Goal: Information Seeking & Learning: Learn about a topic

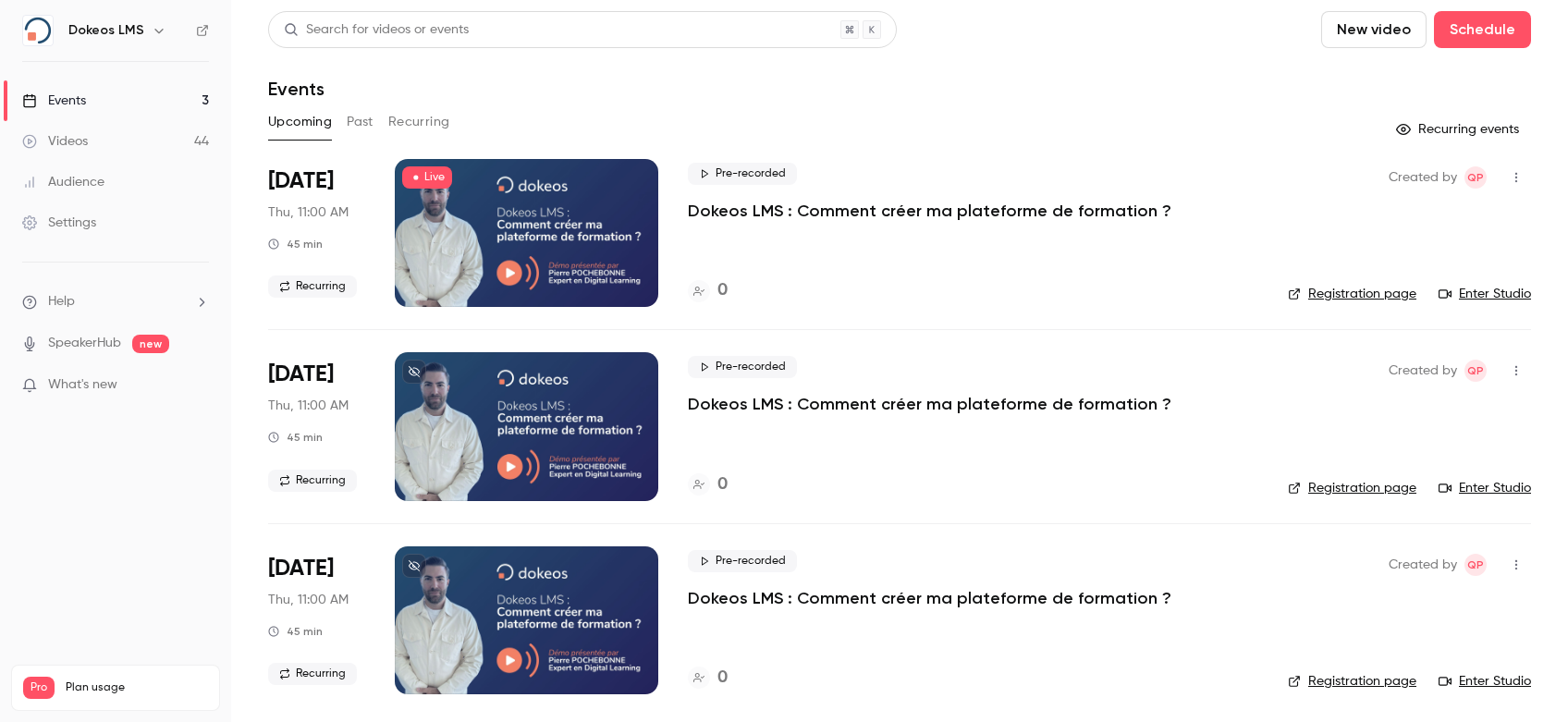
scroll to position [5, 0]
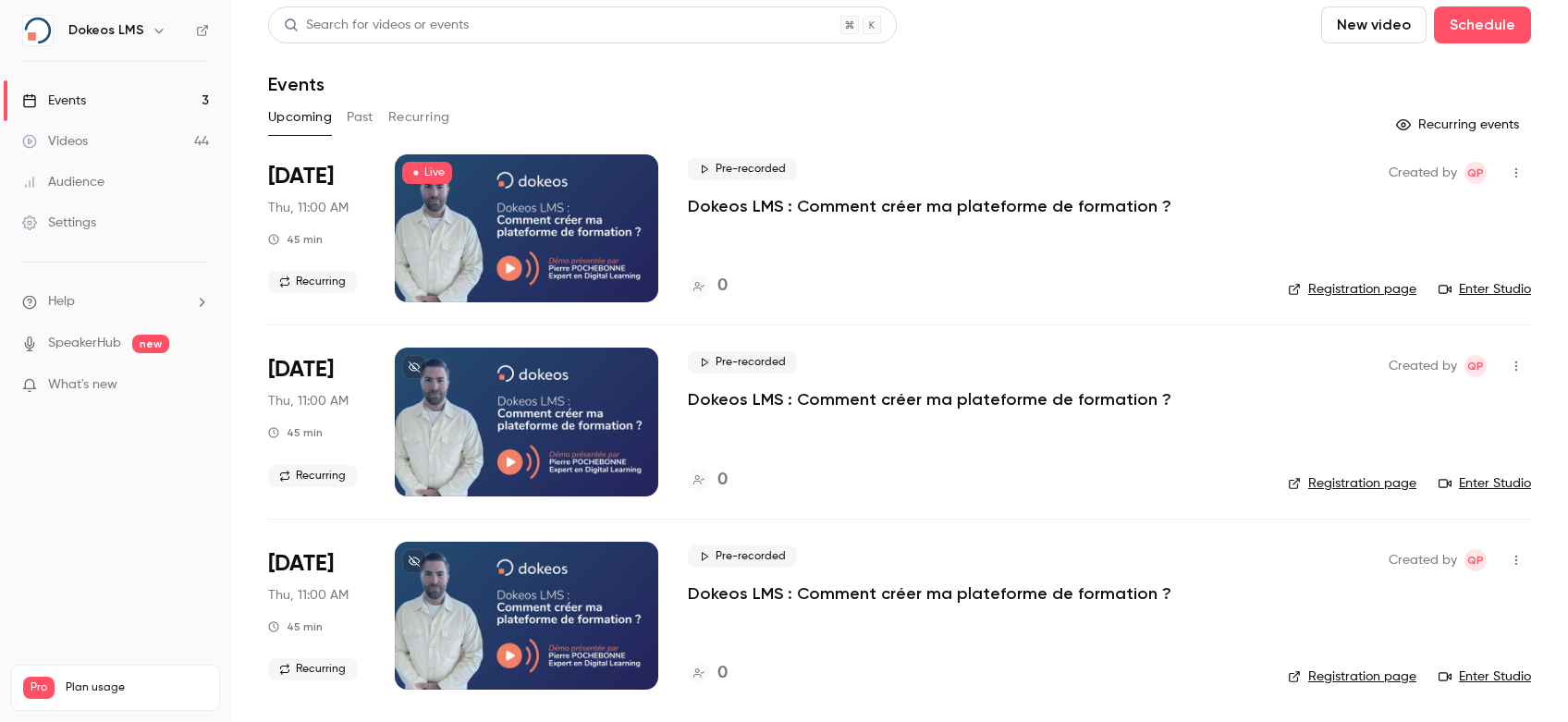
click at [104, 143] on link "Videos 44" at bounding box center [115, 141] width 231 height 41
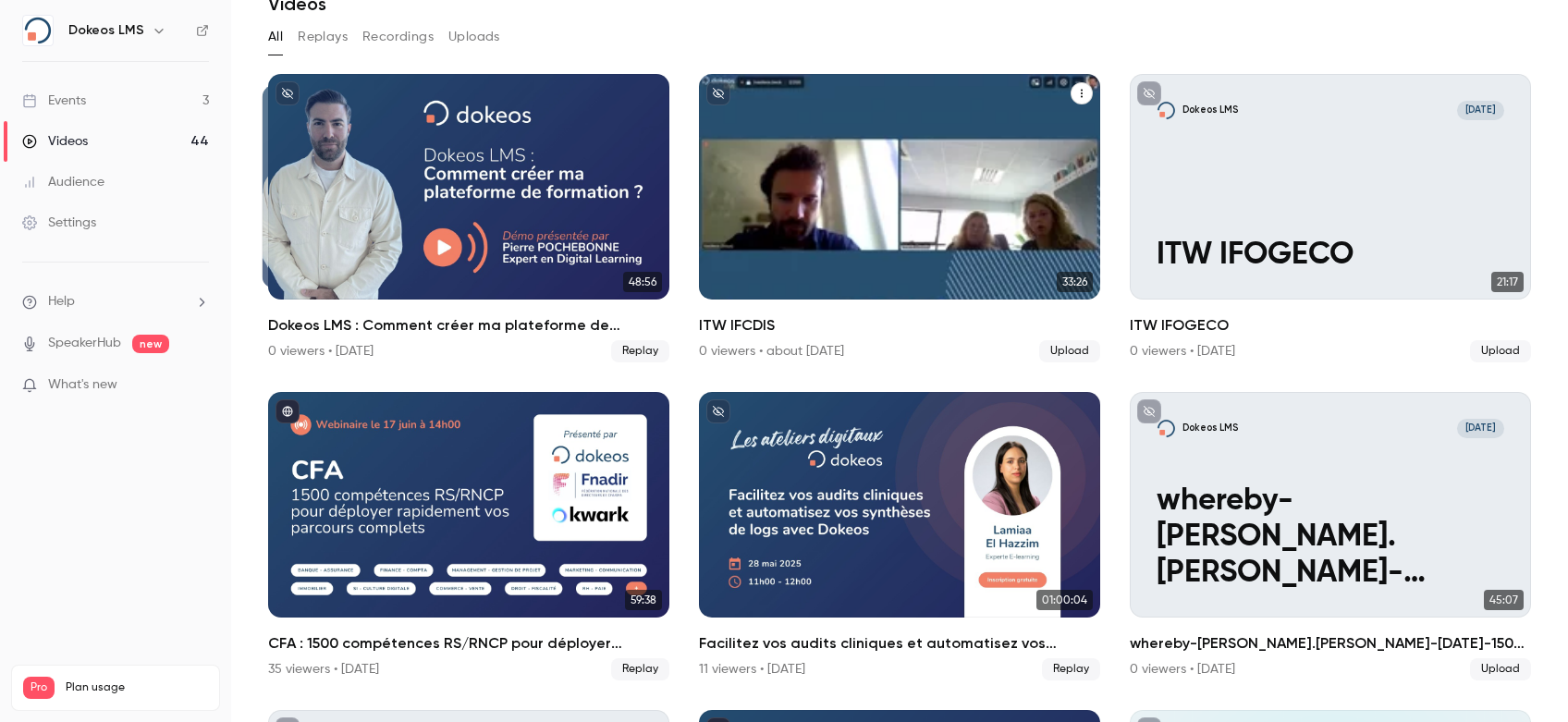
scroll to position [122, 0]
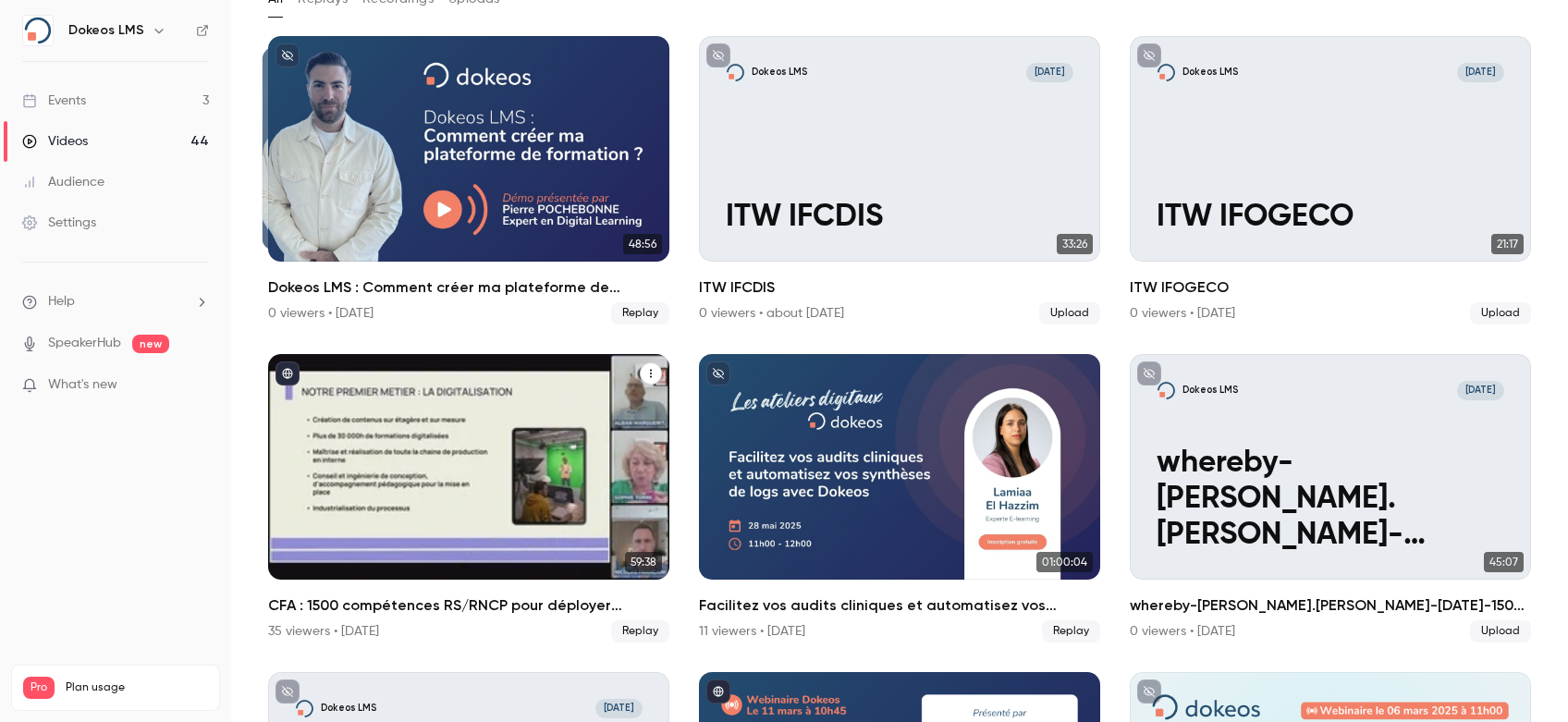
click at [497, 446] on div "CFA : 1500 compétences RS/RNCP pour déployer rapidement vos parcours complets" at bounding box center [469, 467] width 401 height 226
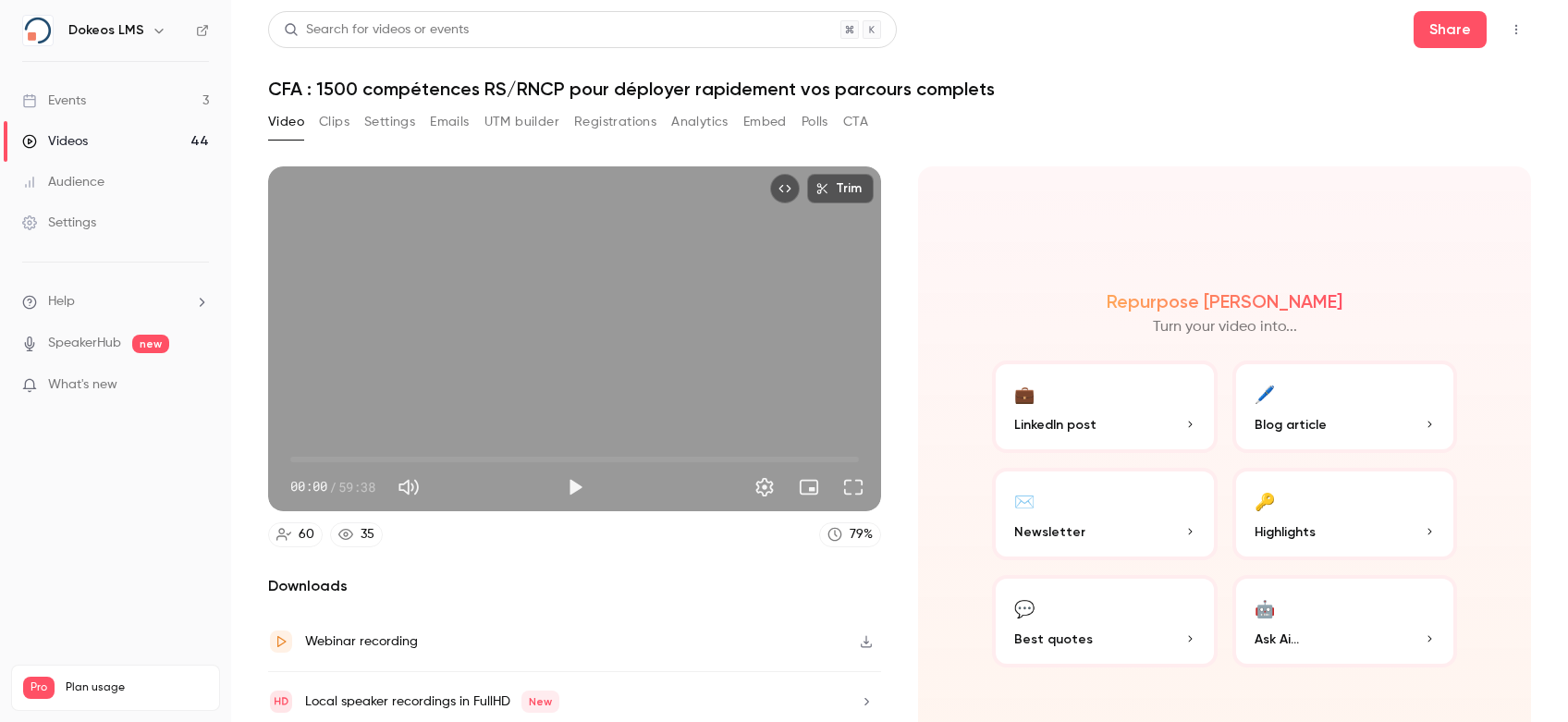
click at [707, 127] on button "Analytics" at bounding box center [700, 122] width 58 height 30
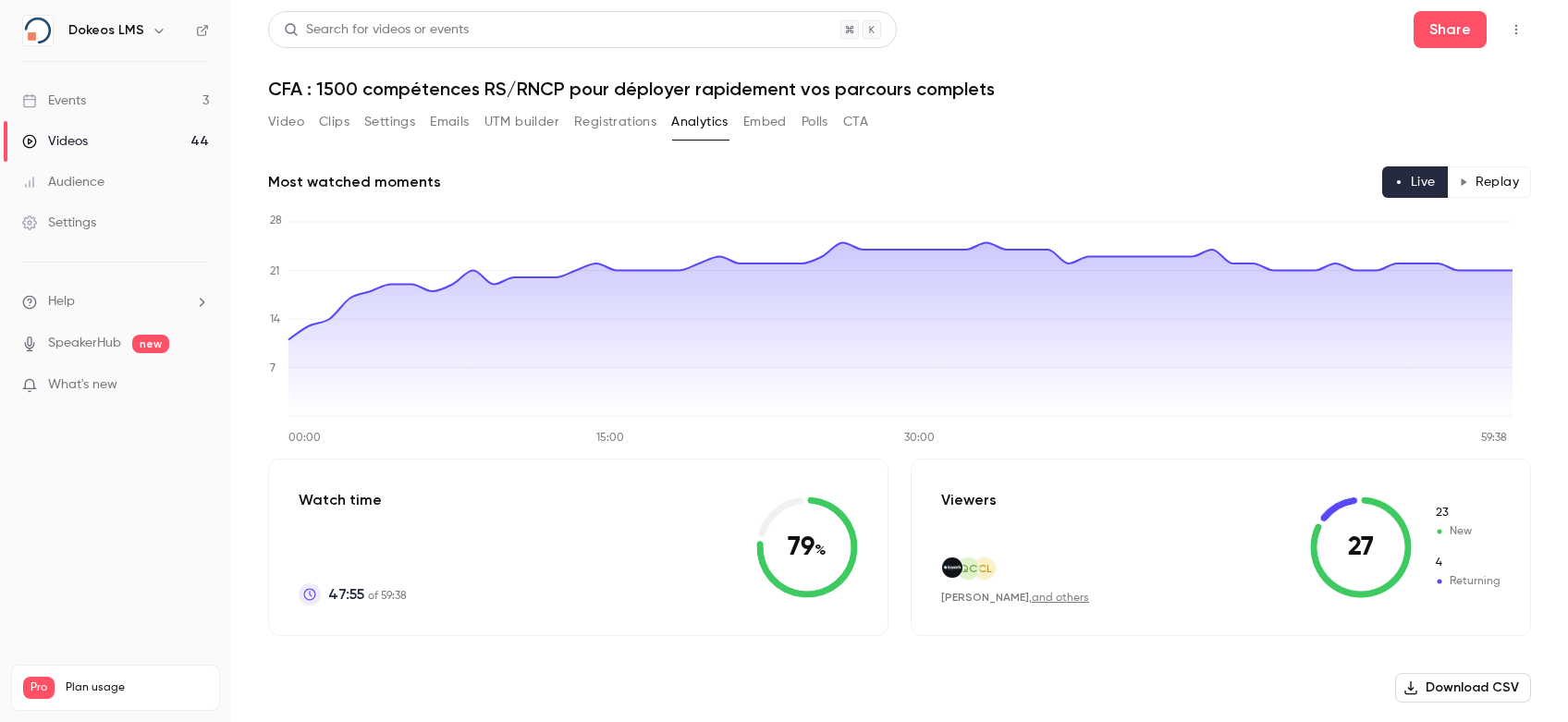
click at [1497, 181] on button "Replay" at bounding box center [1489, 182] width 84 height 32
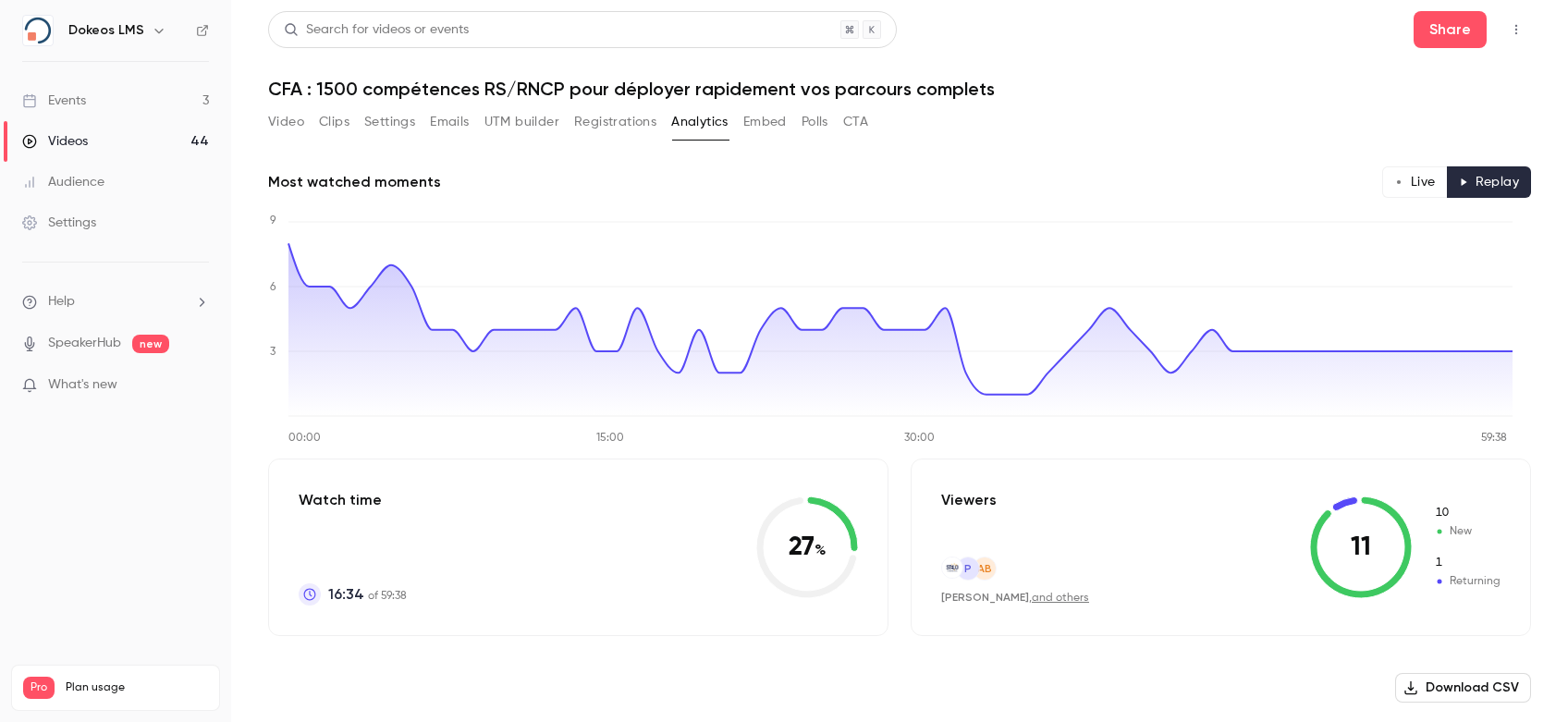
click at [1032, 597] on link "and others" at bounding box center [1061, 598] width 58 height 11
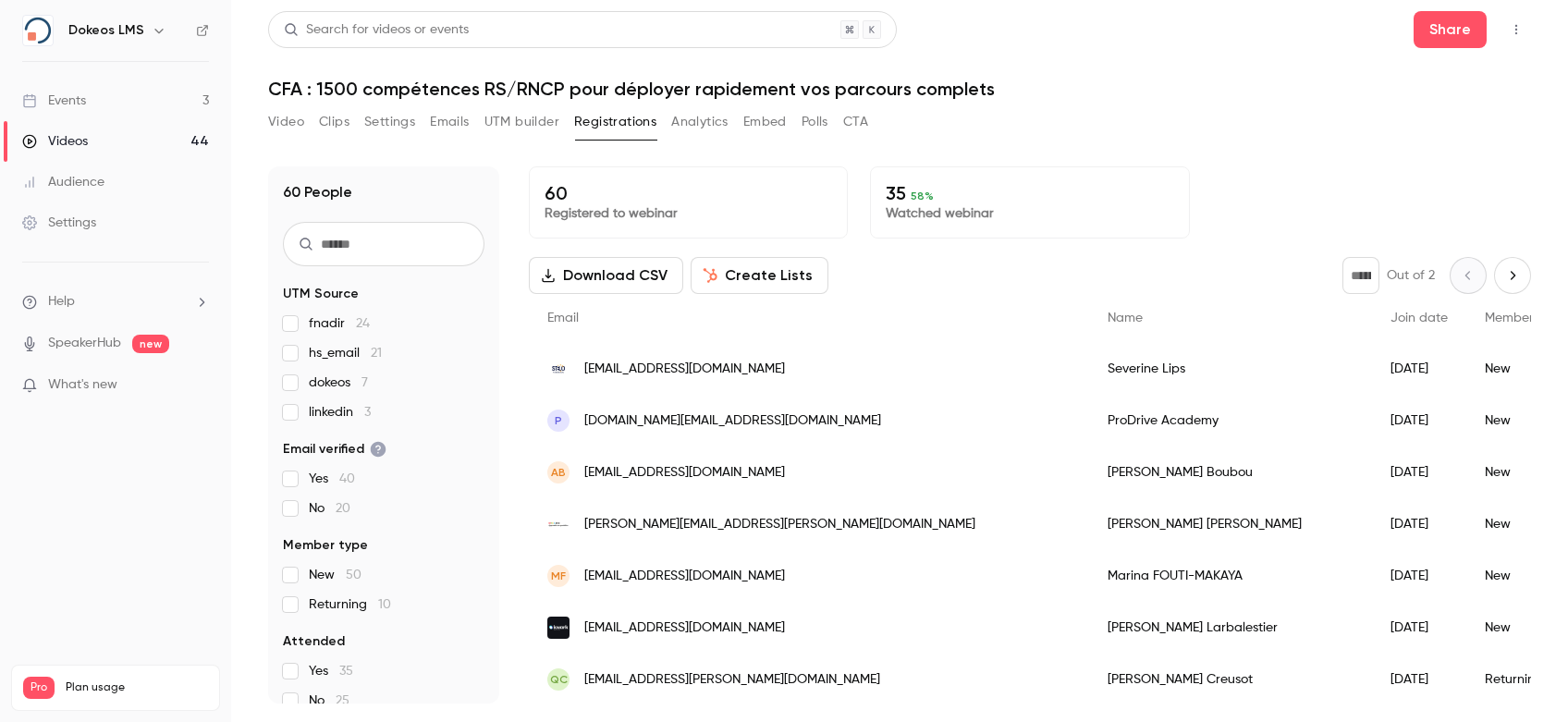
click at [1089, 374] on div "[PERSON_NAME]" at bounding box center [1230, 369] width 283 height 52
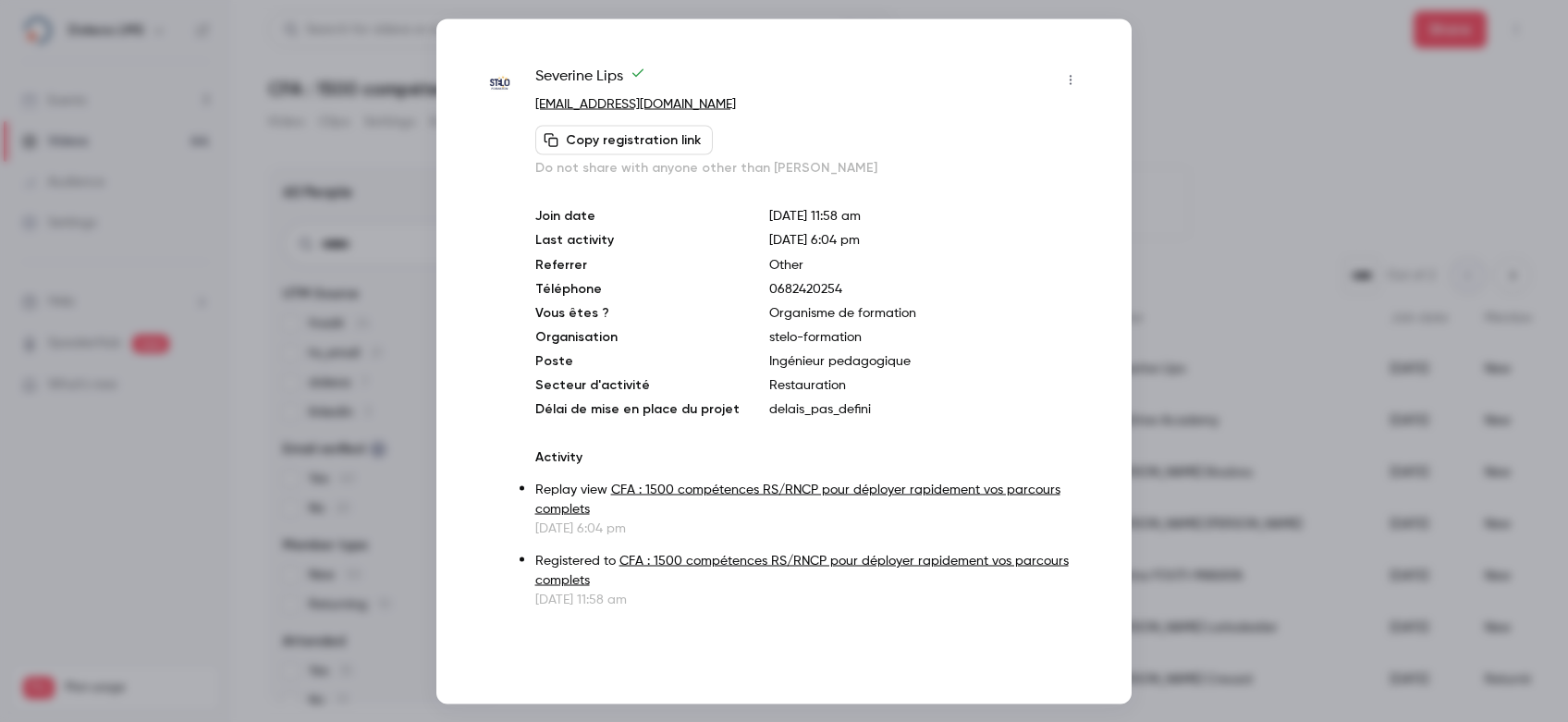
click at [1284, 142] on div at bounding box center [784, 361] width 1568 height 722
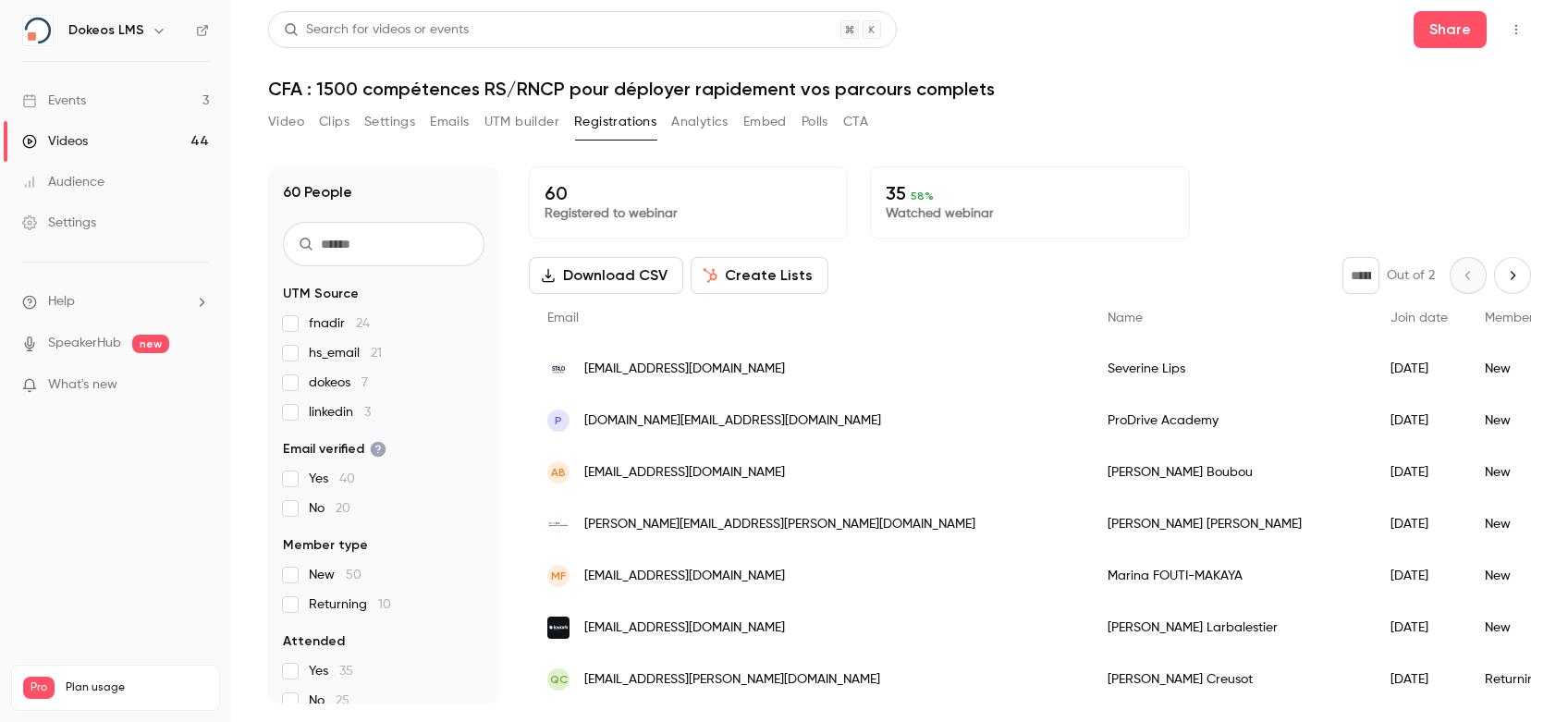
click at [693, 129] on button "Analytics" at bounding box center [700, 122] width 58 height 30
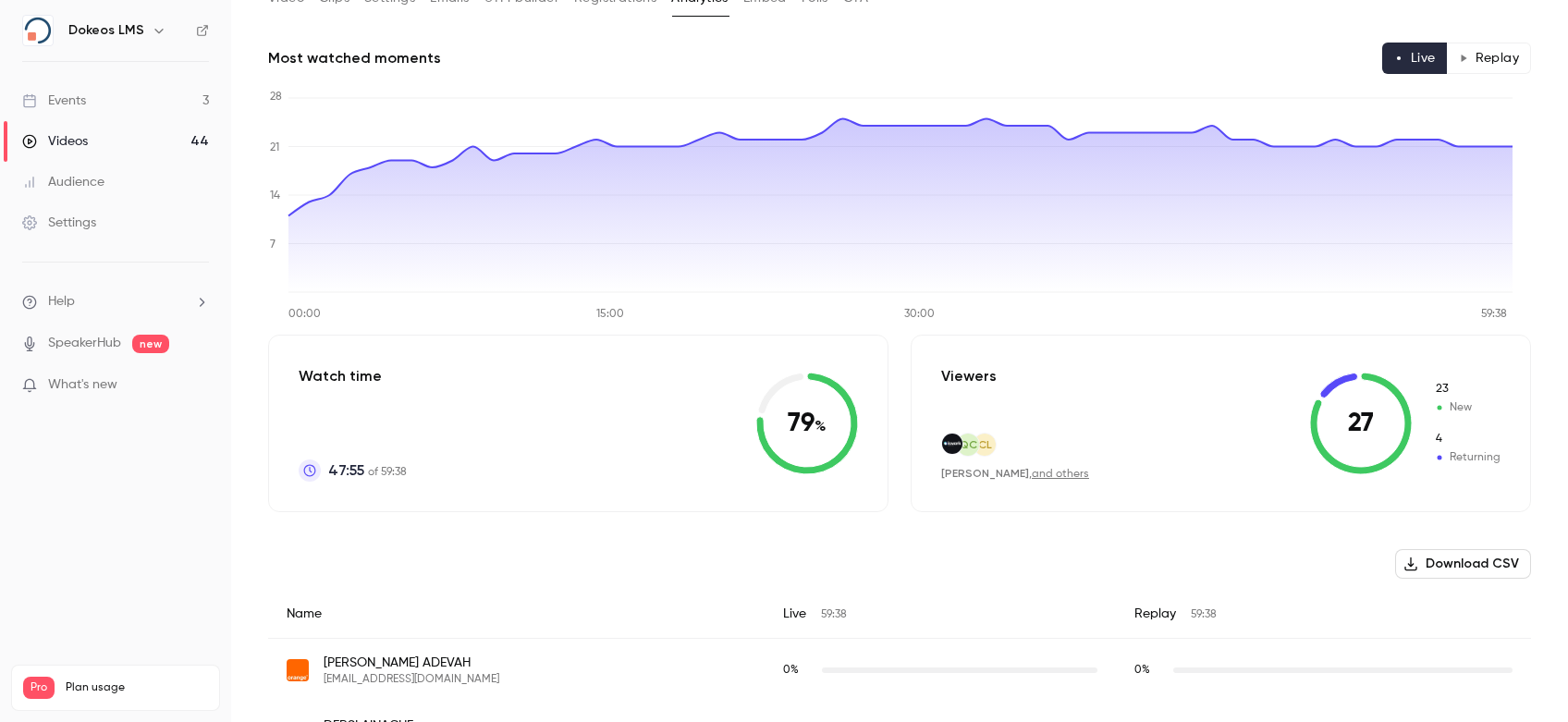
scroll to position [122, 0]
click at [1470, 53] on button "Replay" at bounding box center [1489, 59] width 84 height 32
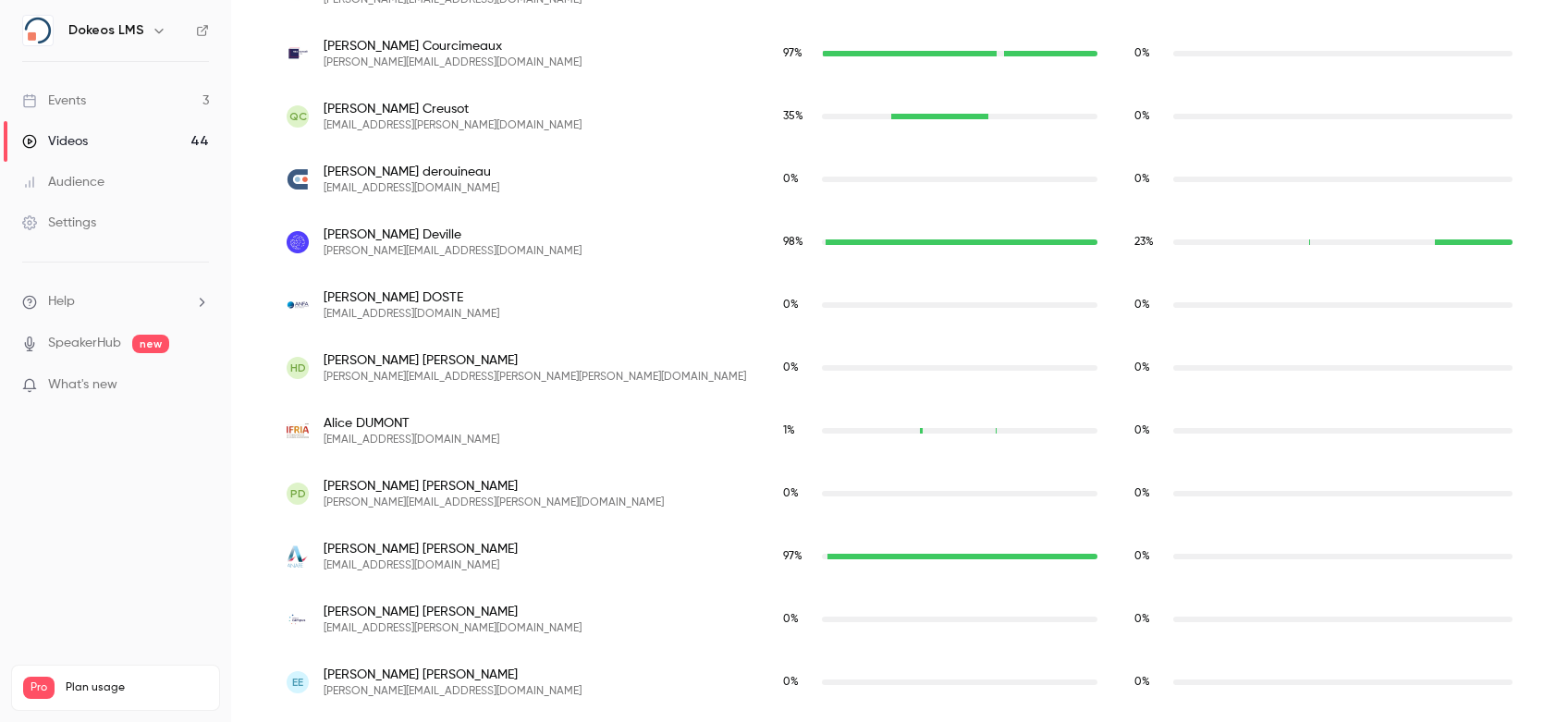
scroll to position [1626, 0]
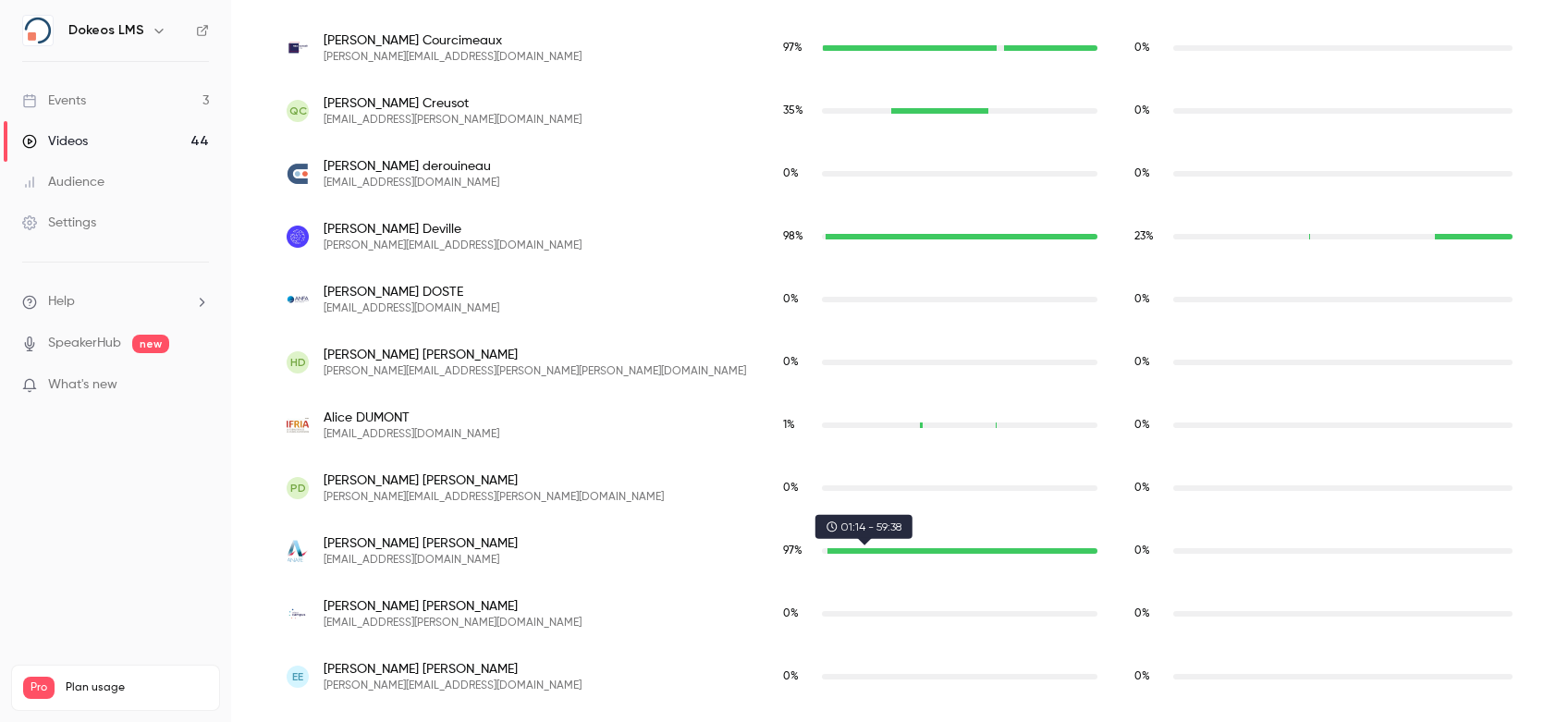
type button "replay"
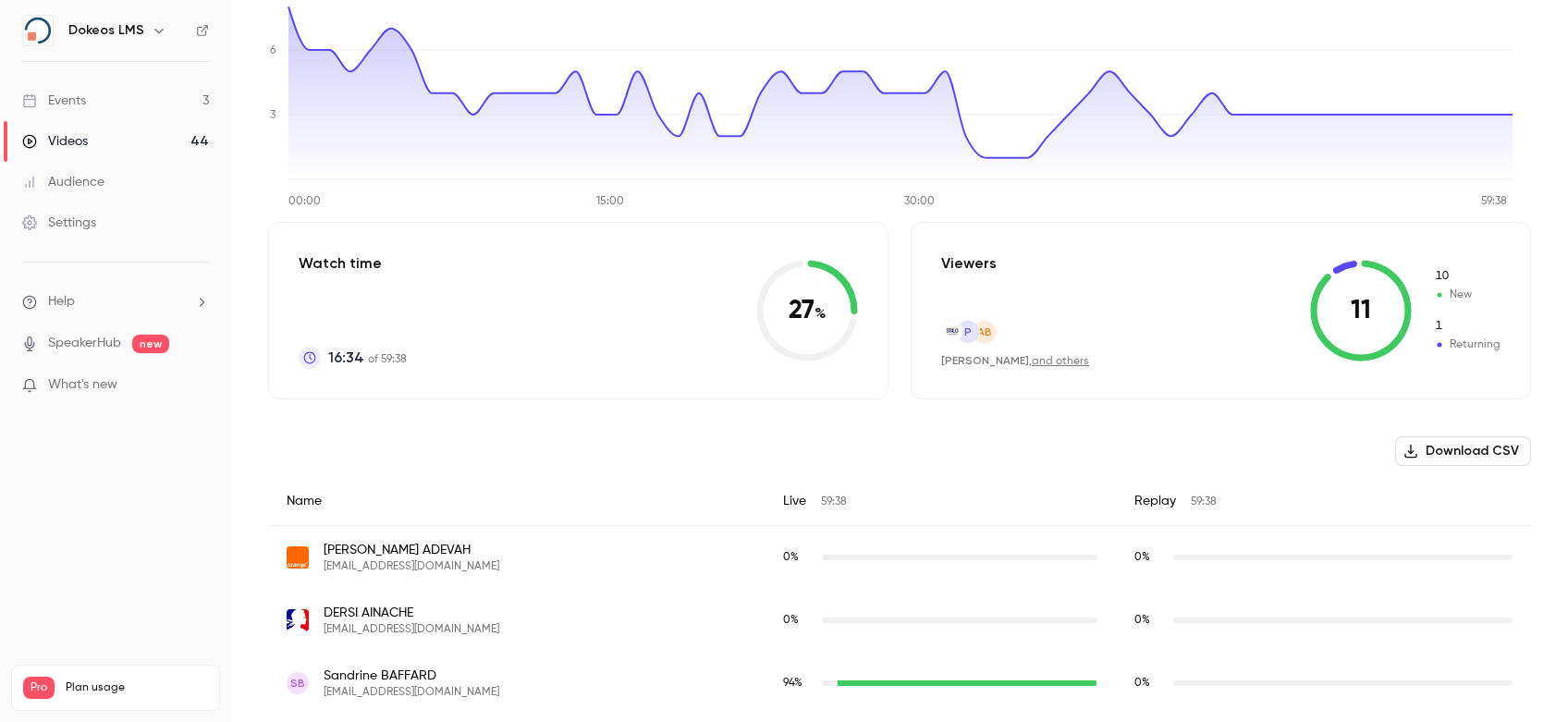
scroll to position [3128, 0]
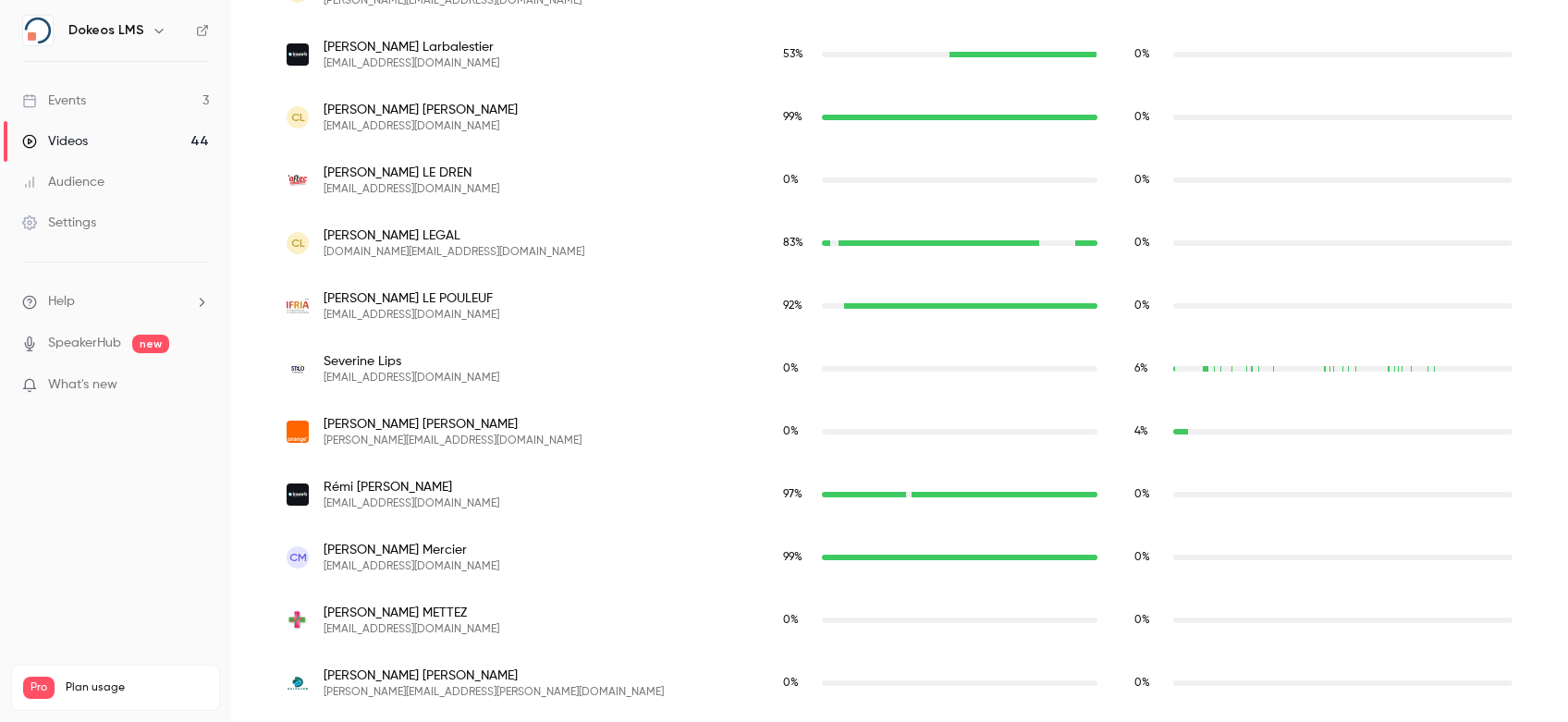
click at [39, 452] on nav "Dokeos LMS Events 3 Videos 44 Audience Settings Help SpeakerHub new What's new …" at bounding box center [115, 361] width 231 height 722
